Goal: Book appointment/travel/reservation

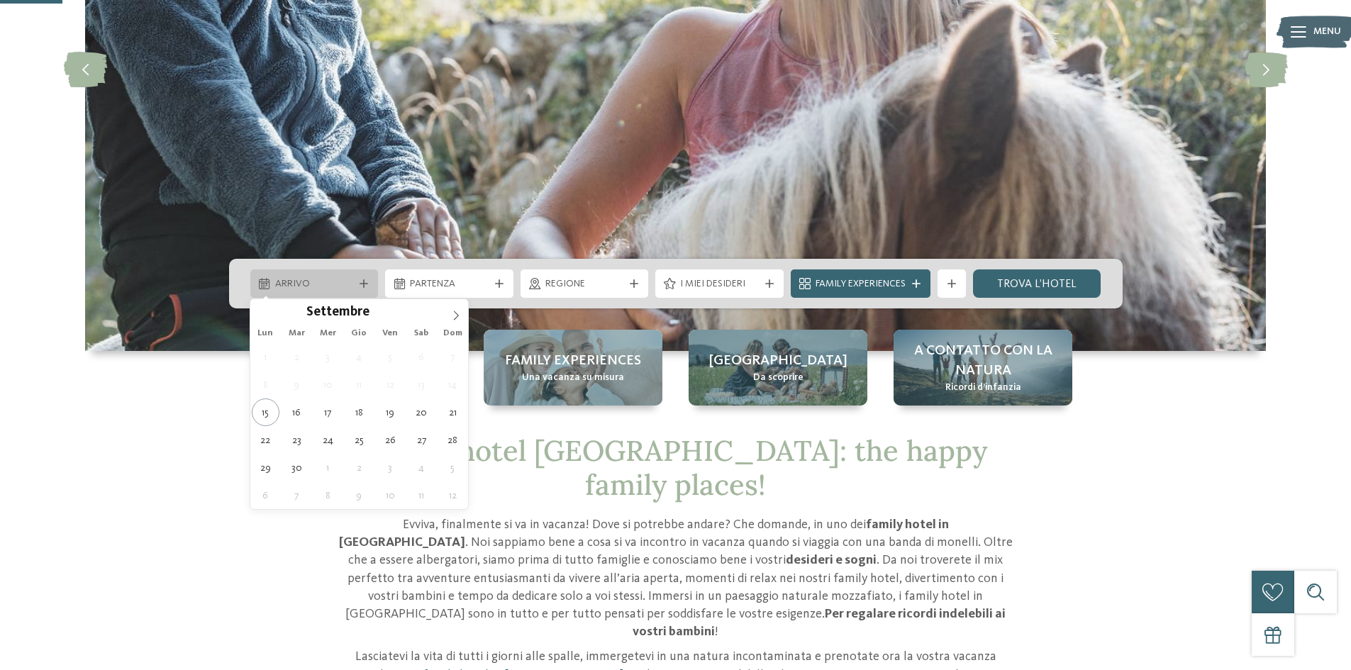
click at [321, 281] on span "Arrivo" at bounding box center [314, 284] width 79 height 14
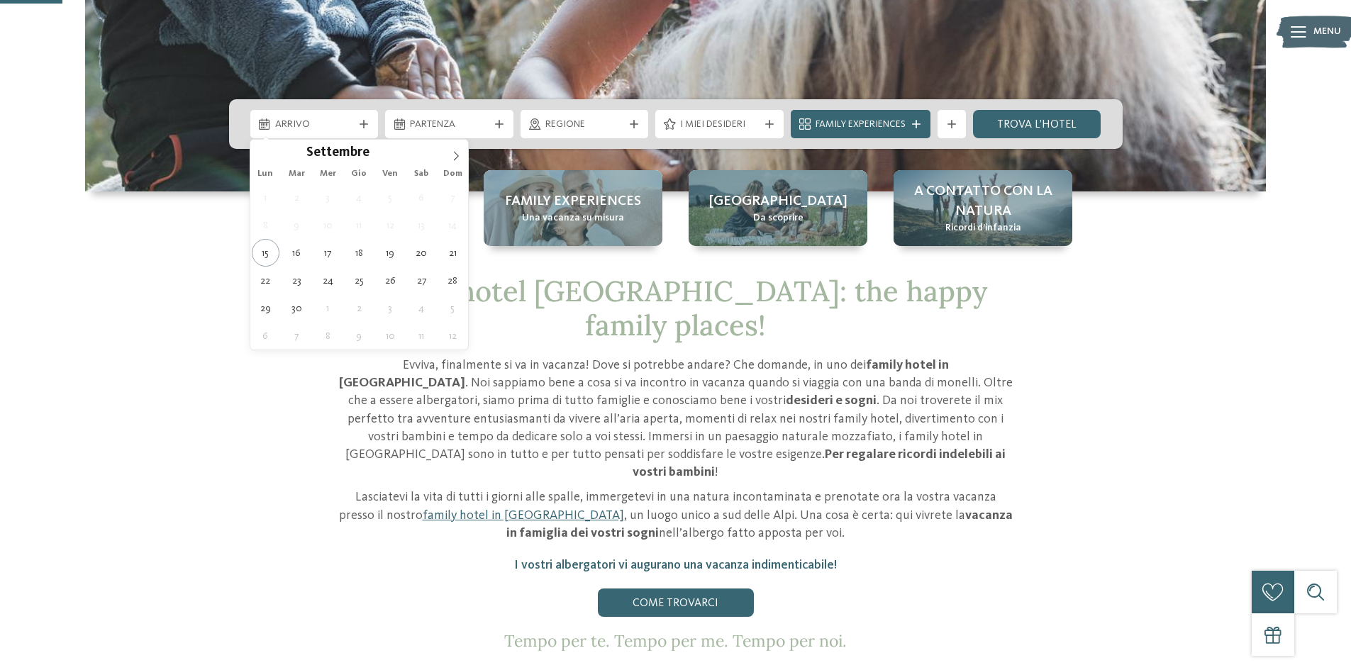
scroll to position [638, 0]
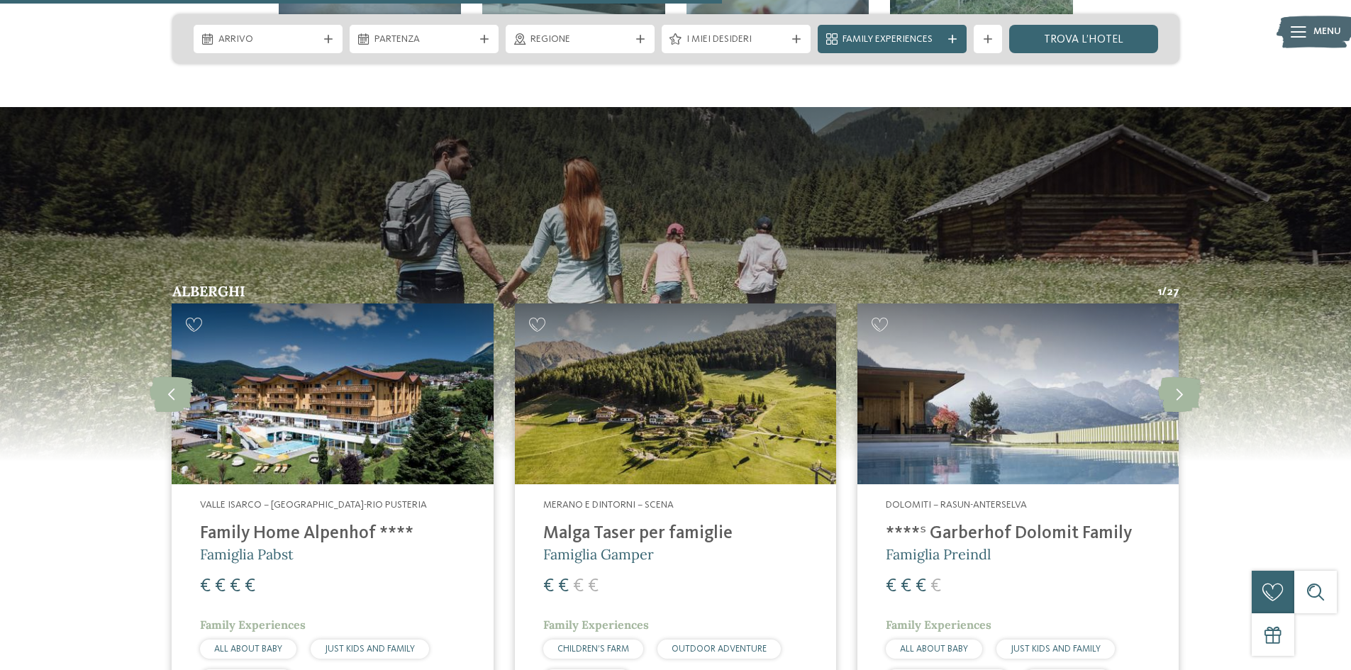
scroll to position [3618, 0]
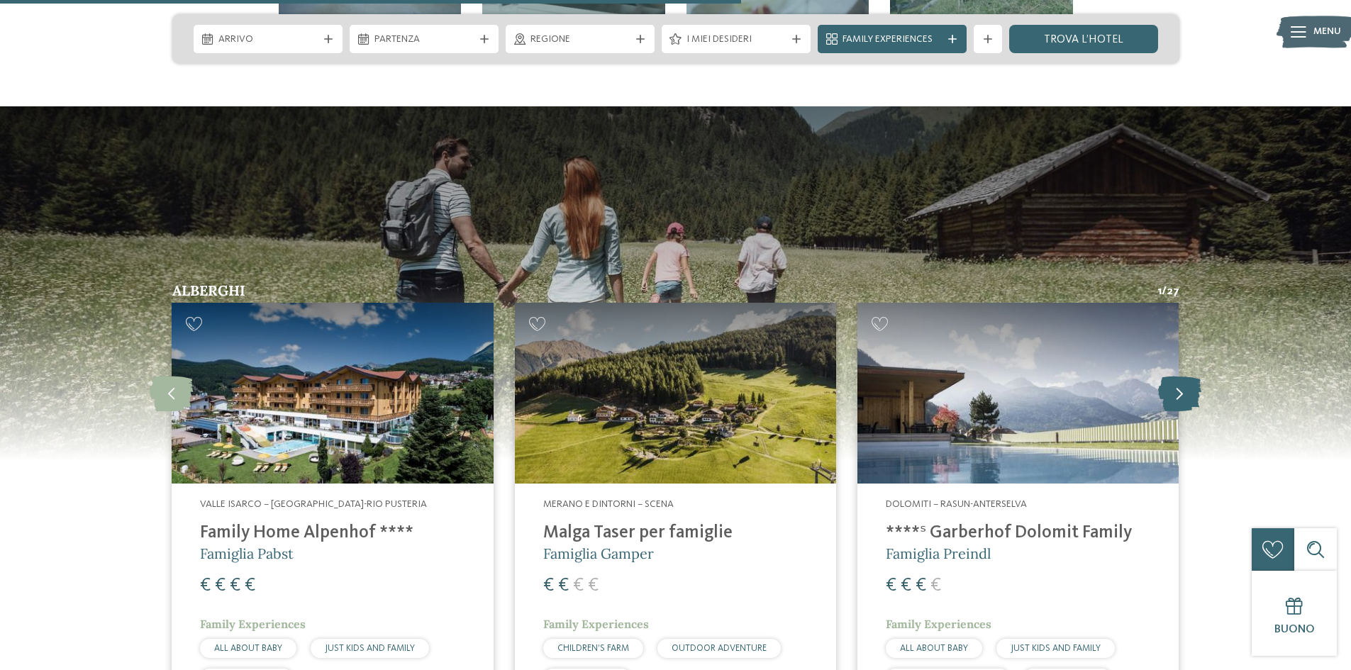
click at [1186, 376] on icon at bounding box center [1179, 393] width 43 height 35
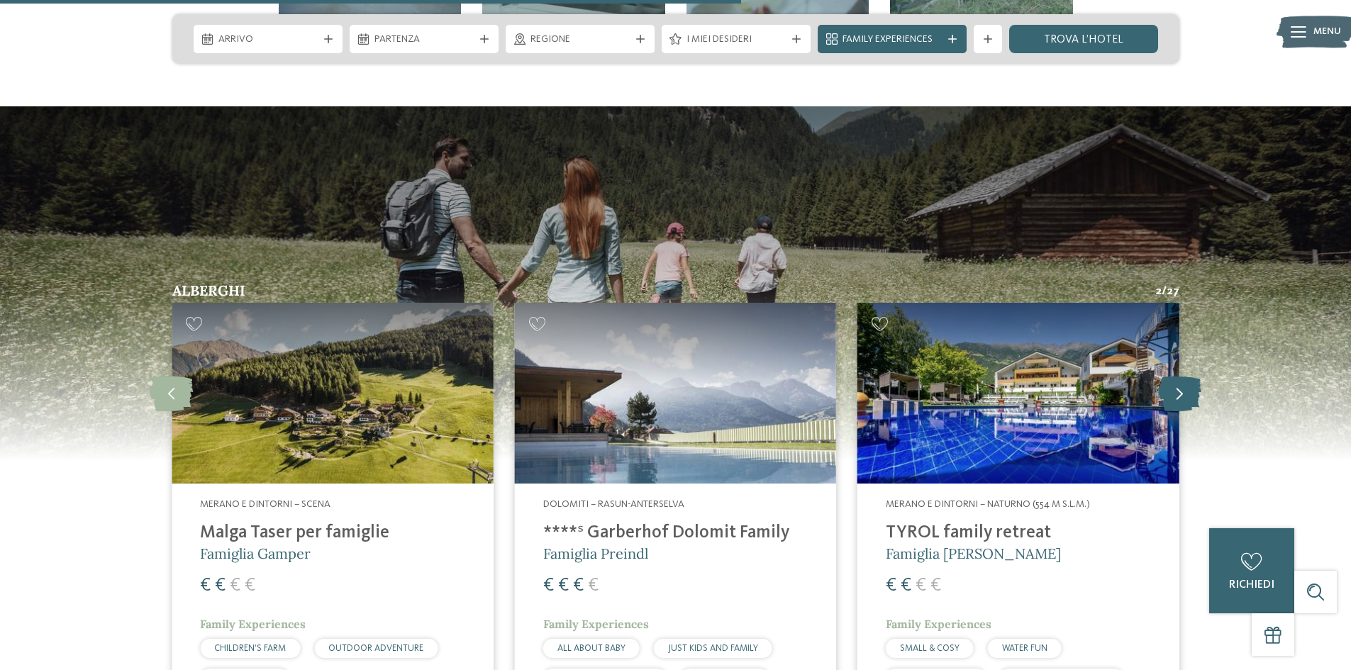
click at [1176, 376] on icon at bounding box center [1179, 393] width 43 height 35
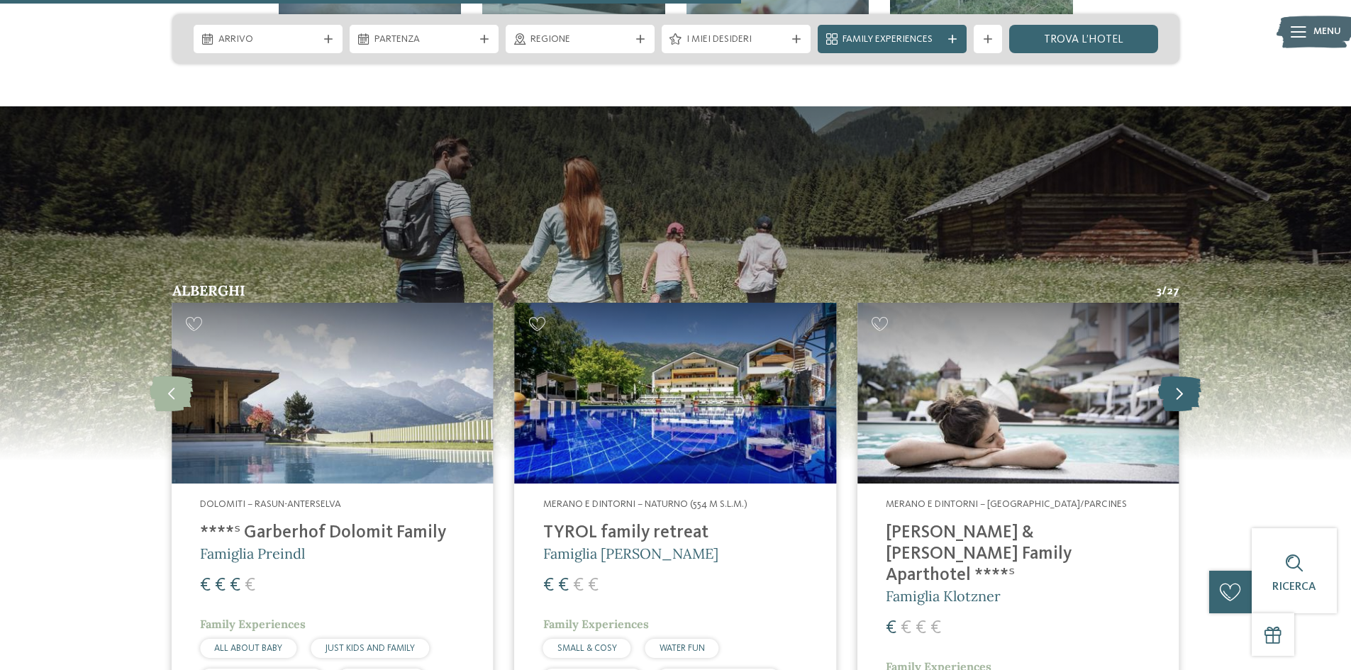
click at [1164, 376] on icon at bounding box center [1179, 393] width 43 height 35
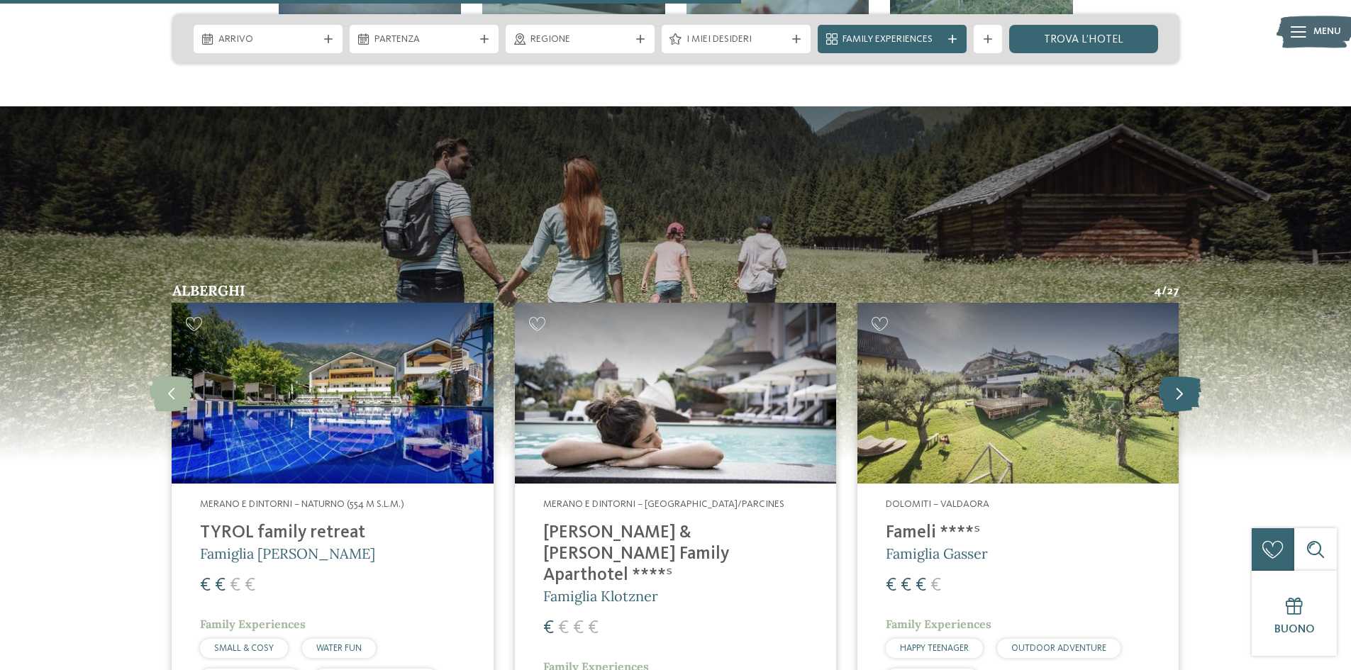
click at [1165, 376] on icon at bounding box center [1179, 393] width 43 height 35
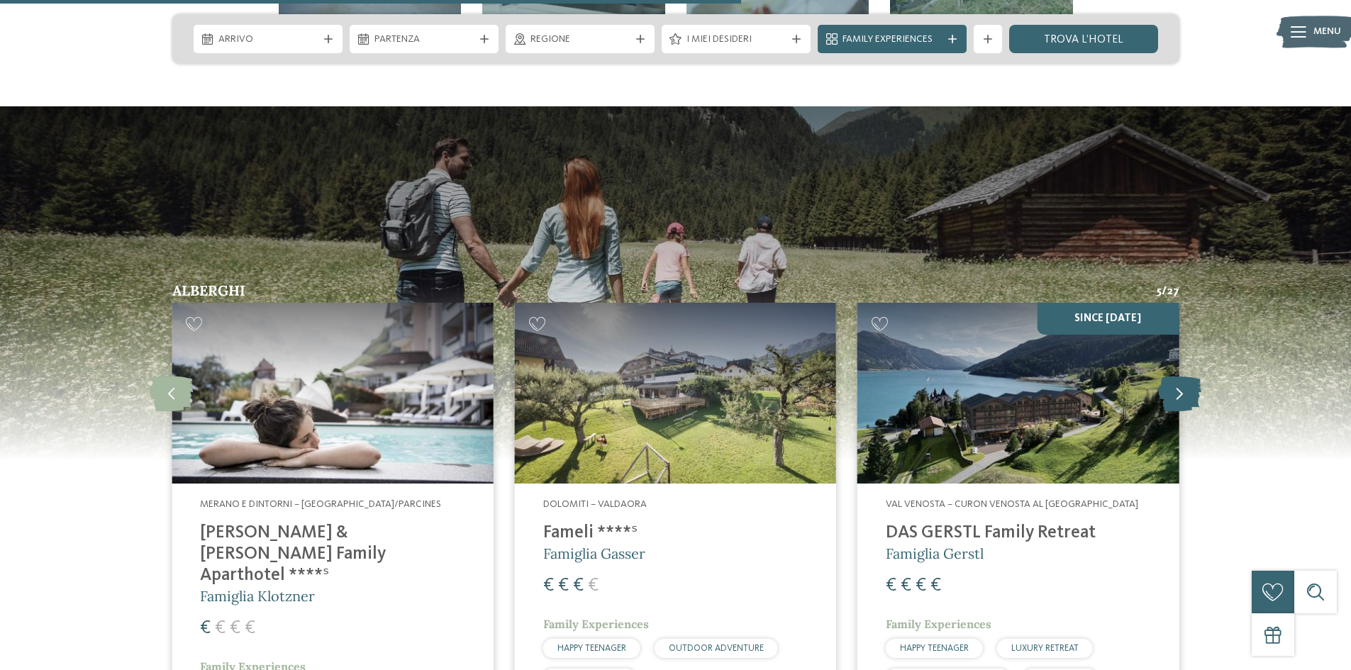
click at [1164, 376] on icon at bounding box center [1179, 393] width 43 height 35
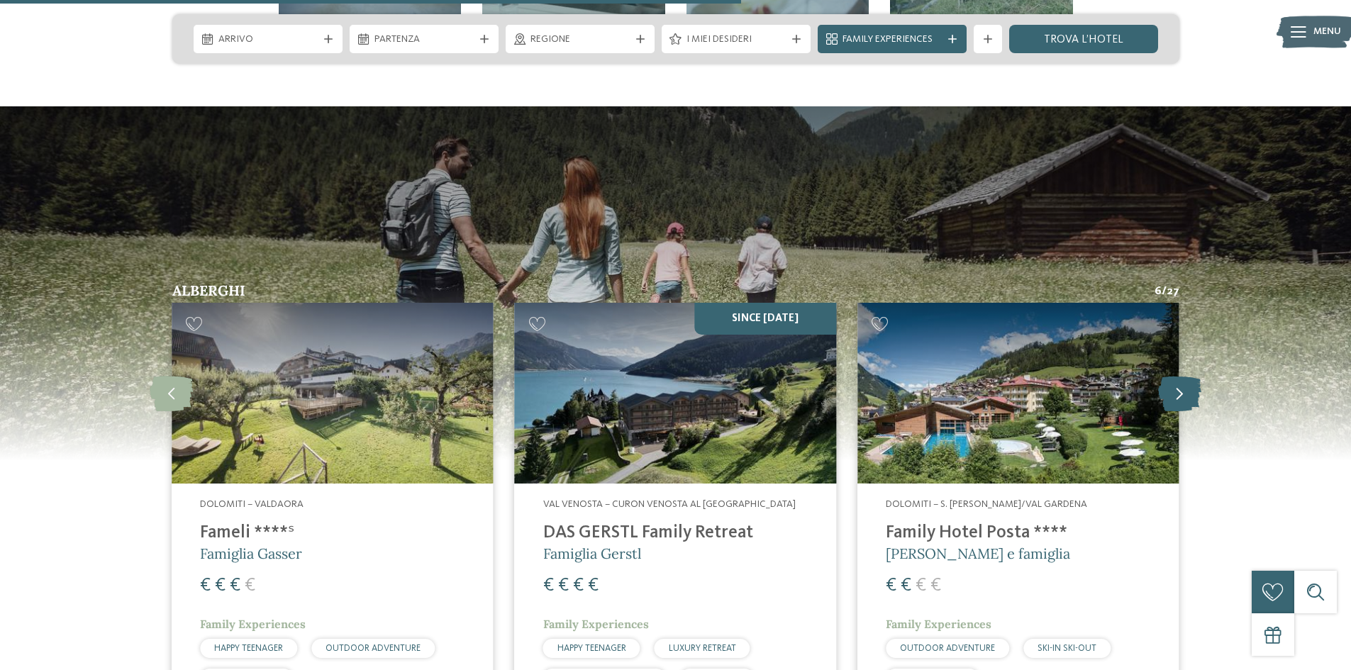
click at [1164, 376] on icon at bounding box center [1179, 393] width 43 height 35
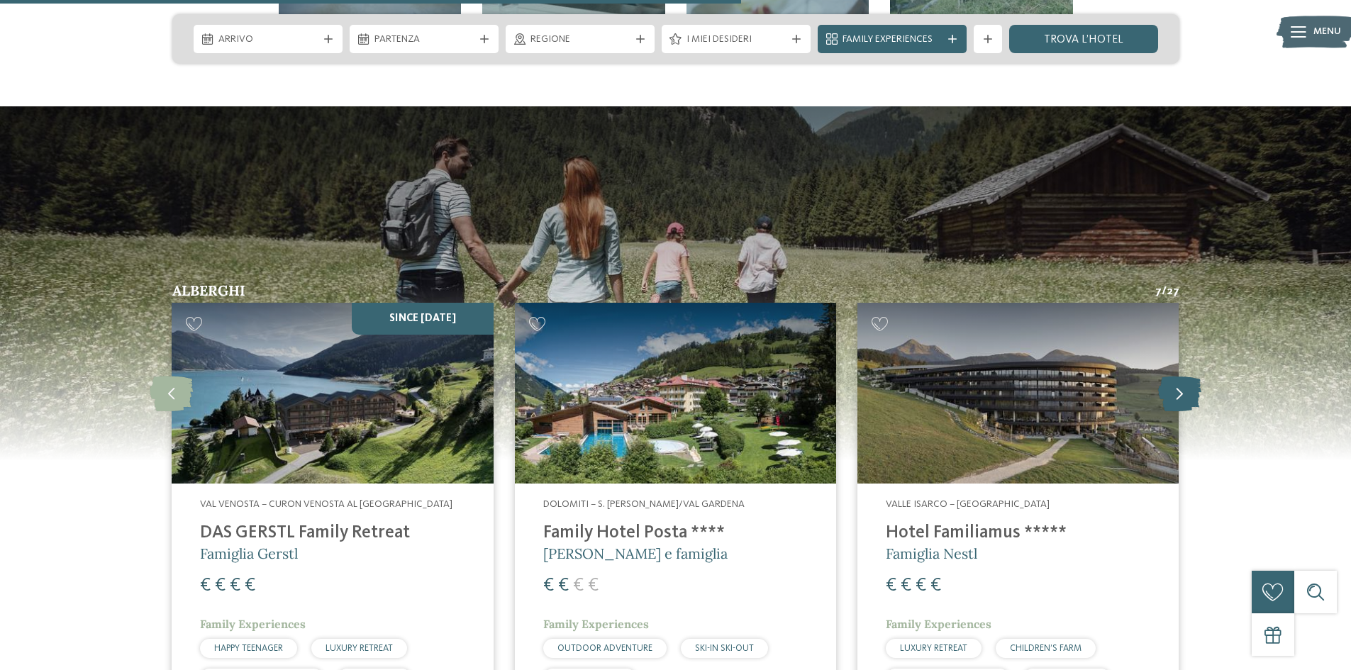
click at [1168, 376] on icon at bounding box center [1179, 393] width 43 height 35
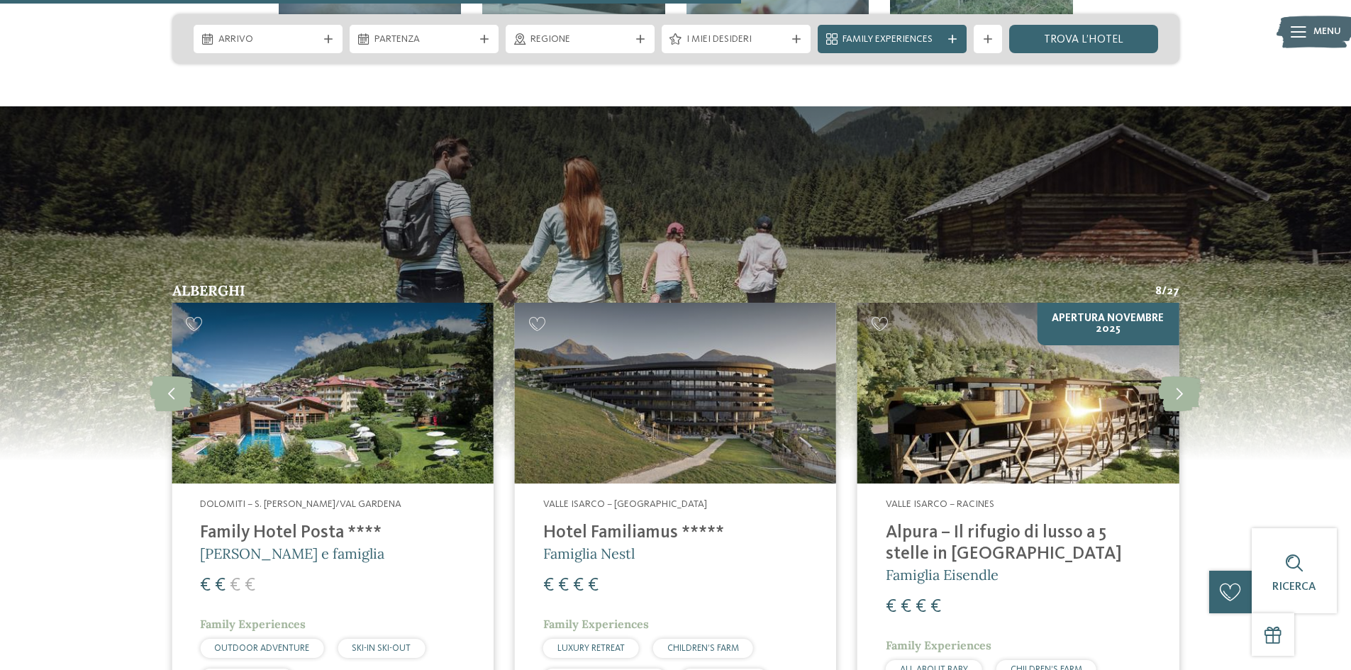
click at [709, 382] on img at bounding box center [675, 393] width 321 height 181
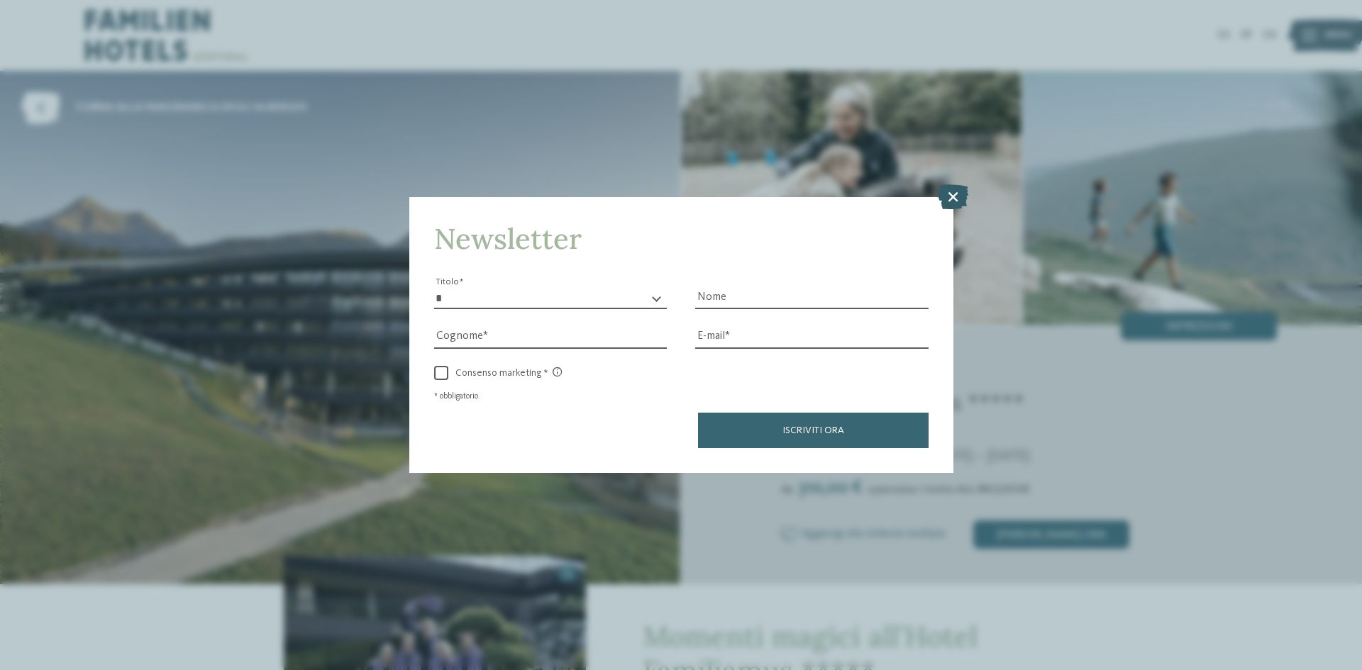
click at [956, 199] on icon at bounding box center [953, 196] width 31 height 25
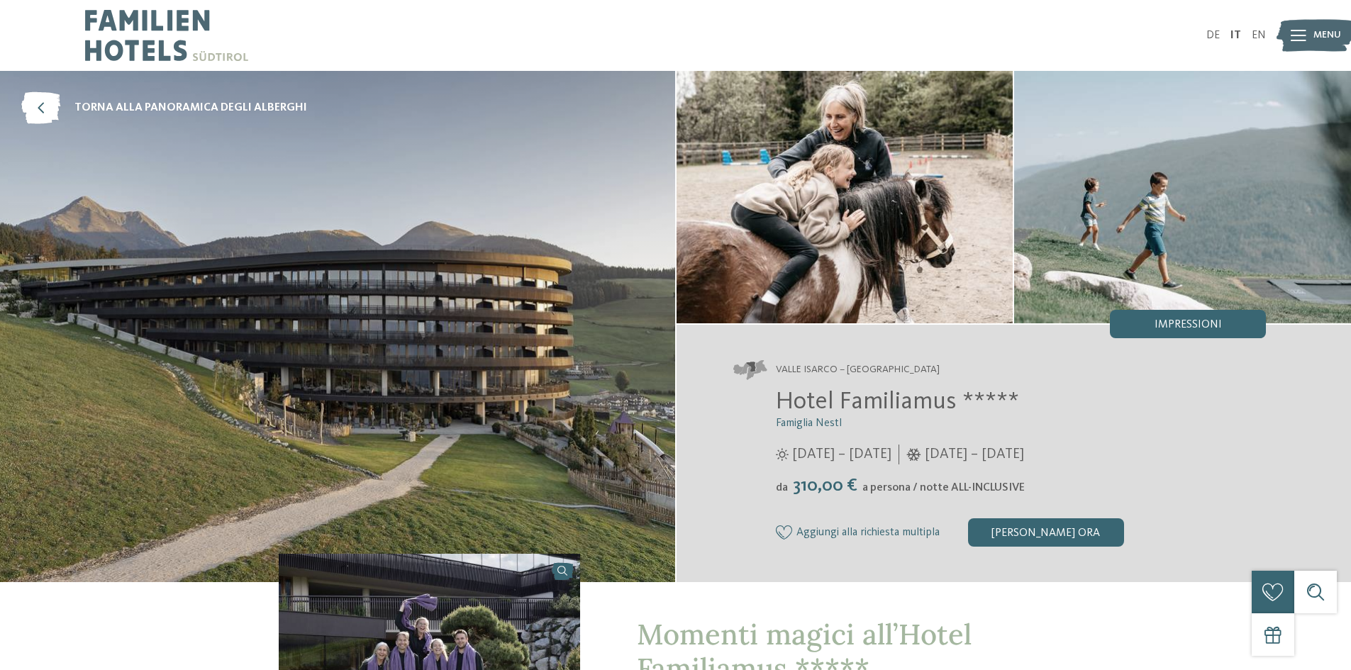
click at [555, 394] on img at bounding box center [337, 326] width 675 height 511
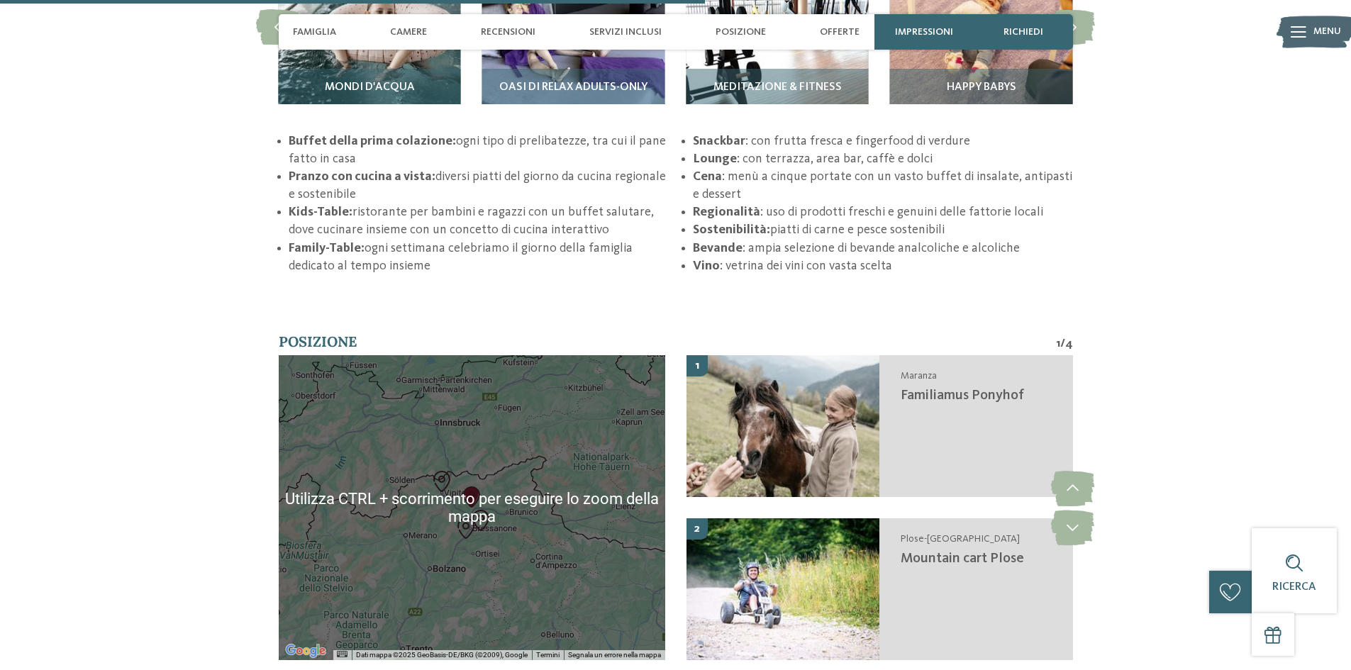
scroll to position [2554, 0]
